Goal: Task Accomplishment & Management: Manage account settings

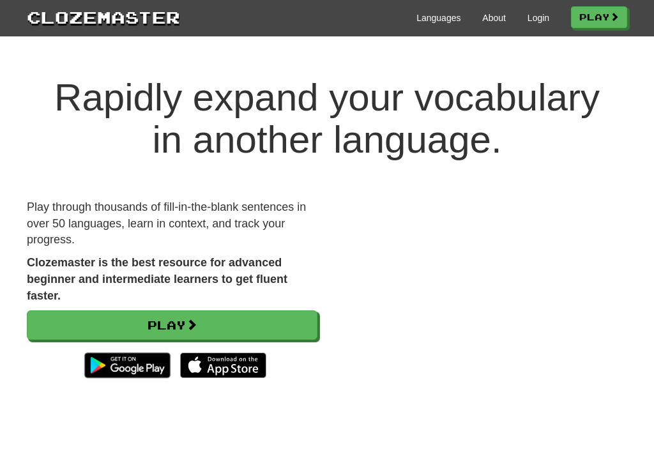
click at [544, 10] on div "Languages About Login Play" at bounding box center [403, 17] width 447 height 24
click at [537, 17] on link "Login" at bounding box center [538, 17] width 22 height 13
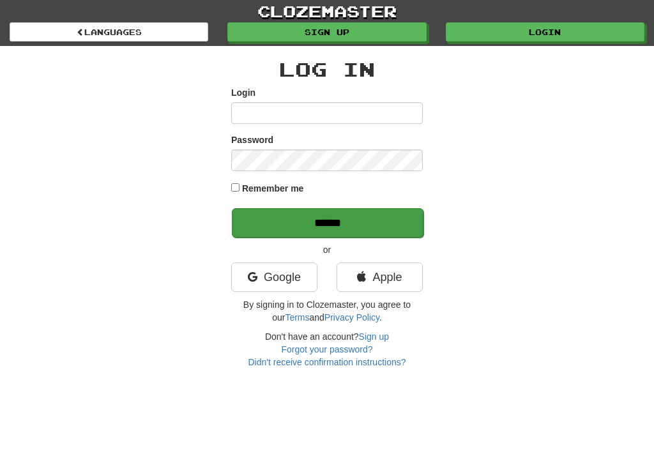
type input "**********"
click at [337, 220] on input "******" at bounding box center [327, 222] width 191 height 29
